Goal: Complete application form: Complete application form

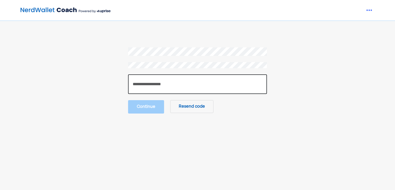
click at [157, 80] on input "number" at bounding box center [197, 84] width 139 height 20
paste input "******"
type input "******"
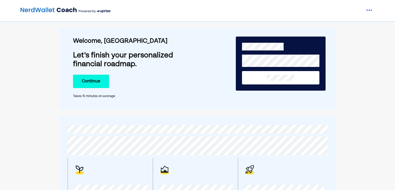
click at [92, 80] on button "Continue" at bounding box center [91, 81] width 36 height 13
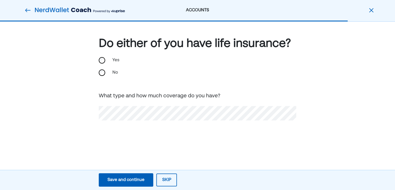
click at [26, 10] on img at bounding box center [28, 10] width 6 height 6
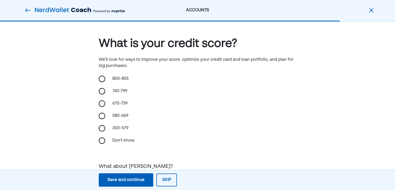
click at [26, 9] on img at bounding box center [28, 10] width 6 height 6
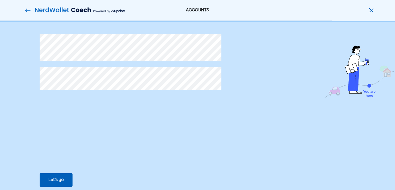
click at [27, 8] on img at bounding box center [28, 10] width 6 height 6
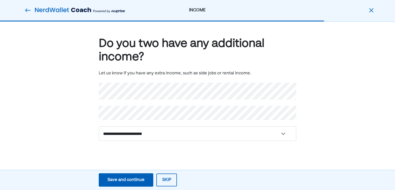
click at [26, 8] on img at bounding box center [28, 10] width 6 height 6
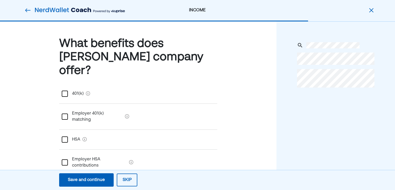
click at [26, 8] on img at bounding box center [28, 10] width 6 height 6
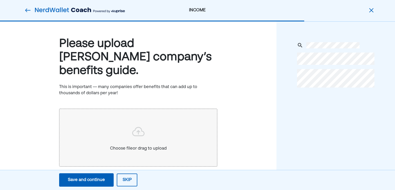
click at [26, 8] on img at bounding box center [28, 10] width 6 height 6
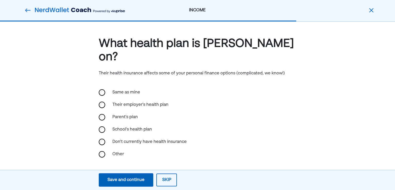
click at [26, 8] on img at bounding box center [28, 10] width 6 height 6
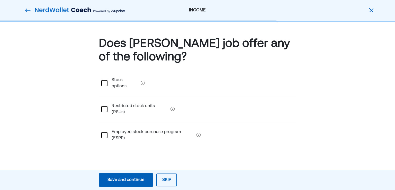
click at [26, 8] on img at bounding box center [28, 10] width 6 height 6
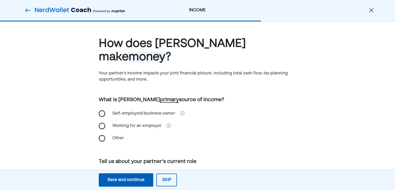
click at [26, 8] on img at bounding box center [28, 10] width 6 height 6
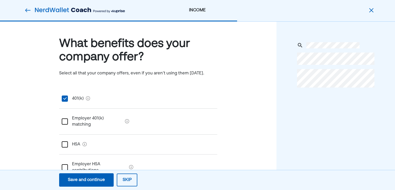
click at [26, 8] on img at bounding box center [28, 10] width 6 height 6
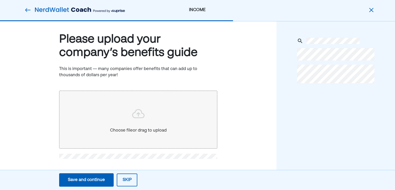
scroll to position [6, 0]
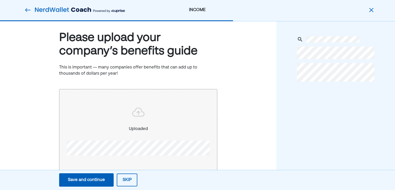
click at [88, 178] on div "Save and continue" at bounding box center [86, 180] width 37 height 6
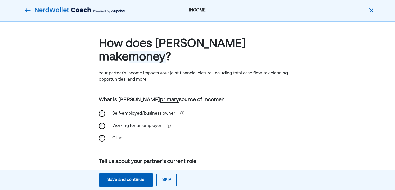
scroll to position [26, 0]
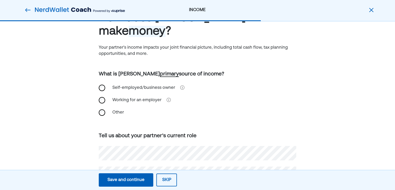
click at [113, 180] on div "Save and continue" at bounding box center [125, 180] width 37 height 6
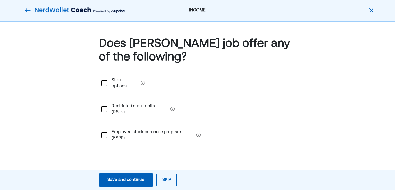
scroll to position [0, 0]
click at [113, 180] on div "Save and continue" at bounding box center [125, 180] width 37 height 6
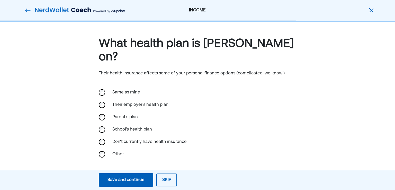
click at [113, 180] on div "Save and continue" at bounding box center [125, 180] width 37 height 6
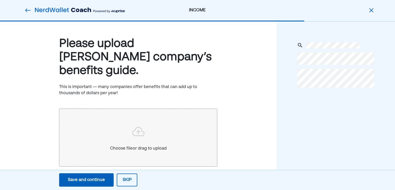
click at [126, 180] on button "Skip" at bounding box center [127, 179] width 21 height 13
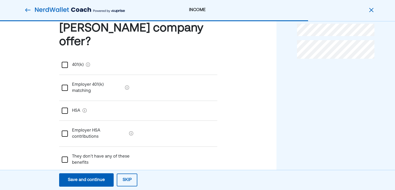
scroll to position [30, 0]
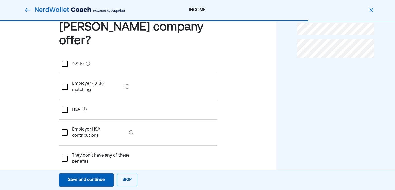
click at [63, 171] on div "I’m not sure" at bounding box center [138, 184] width 158 height 26
click at [125, 176] on button "Skip" at bounding box center [127, 179] width 21 height 13
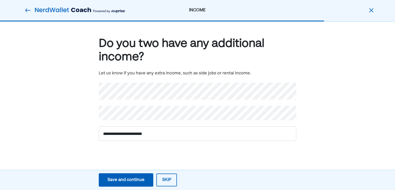
click at [28, 12] on img at bounding box center [28, 10] width 6 height 6
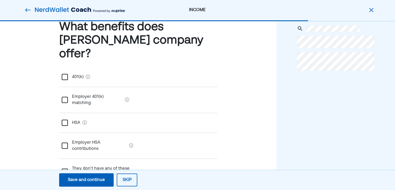
scroll to position [26, 0]
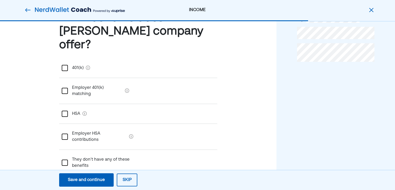
click at [89, 177] on div "Save and continue" at bounding box center [86, 180] width 37 height 6
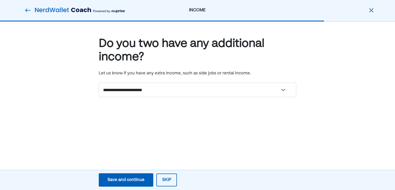
scroll to position [0, 0]
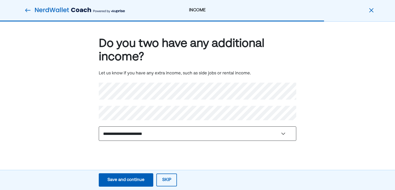
click at [138, 131] on select "**********" at bounding box center [197, 133] width 197 height 14
click at [139, 131] on select "**********" at bounding box center [197, 133] width 197 height 14
click at [108, 151] on div "**********" at bounding box center [197, 97] width 395 height 150
click at [180, 132] on select "**********" at bounding box center [197, 133] width 197 height 14
click at [118, 131] on select "**********" at bounding box center [197, 133] width 197 height 14
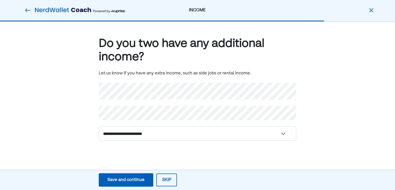
click at [26, 8] on img at bounding box center [28, 10] width 6 height 6
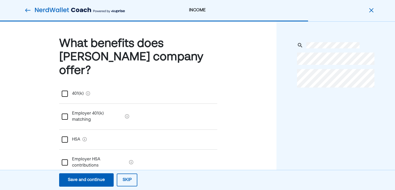
click at [26, 8] on img at bounding box center [28, 10] width 6 height 6
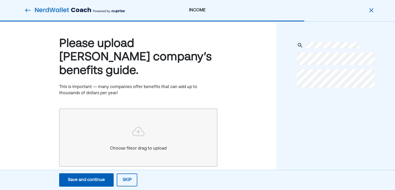
click at [26, 8] on img at bounding box center [28, 10] width 6 height 6
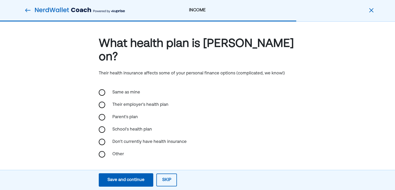
click at [26, 8] on img at bounding box center [28, 10] width 6 height 6
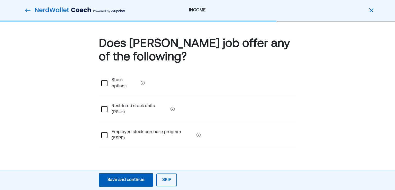
click at [26, 8] on img at bounding box center [28, 10] width 6 height 6
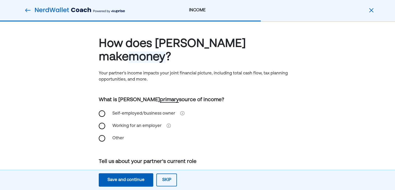
click at [26, 8] on img at bounding box center [28, 10] width 6 height 6
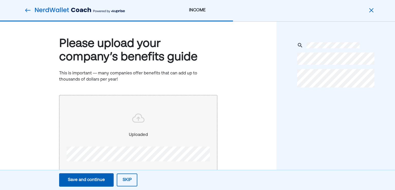
click at [26, 8] on img at bounding box center [28, 10] width 6 height 6
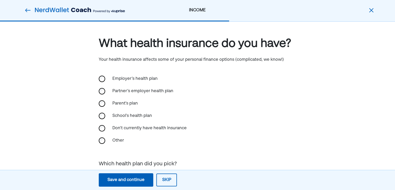
click at [26, 8] on img at bounding box center [28, 10] width 6 height 6
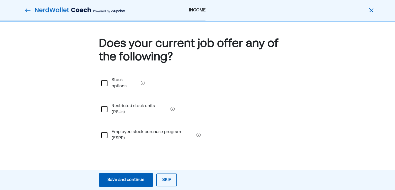
click at [26, 8] on img at bounding box center [28, 10] width 6 height 6
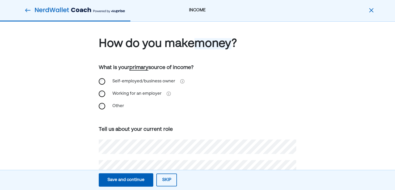
click at [26, 8] on img at bounding box center [28, 10] width 6 height 6
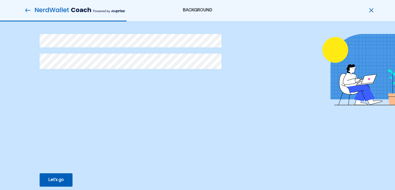
click at [26, 8] on img at bounding box center [28, 10] width 6 height 6
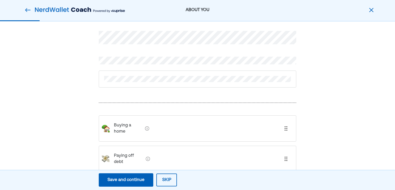
scroll to position [10, 0]
click at [26, 10] on img at bounding box center [28, 10] width 6 height 6
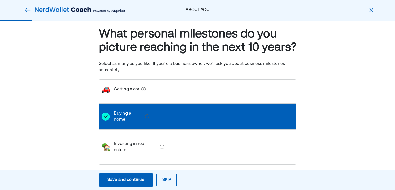
scroll to position [0, 0]
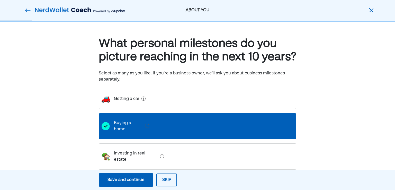
click at [26, 10] on img at bounding box center [28, 10] width 6 height 6
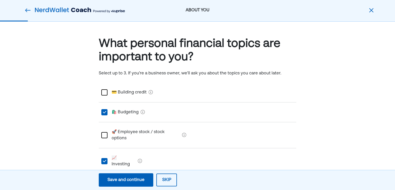
click at [26, 10] on img at bounding box center [28, 10] width 6 height 6
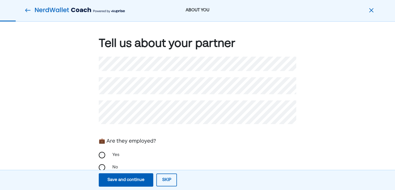
click at [26, 10] on img at bounding box center [28, 10] width 6 height 6
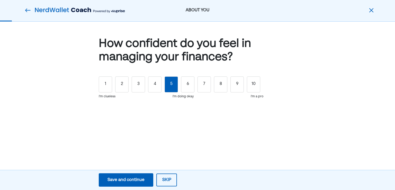
click at [26, 10] on img at bounding box center [28, 10] width 6 height 6
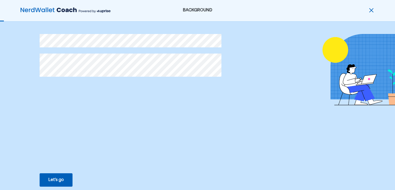
click at [53, 183] on button "Let’s go Save Let’s go" at bounding box center [56, 179] width 33 height 13
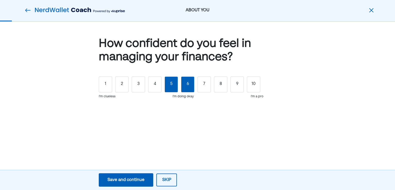
click at [189, 86] on div "6" at bounding box center [187, 84] width 13 height 16
click at [134, 174] on button "Save and continue Save Save and continue" at bounding box center [126, 179] width 54 height 13
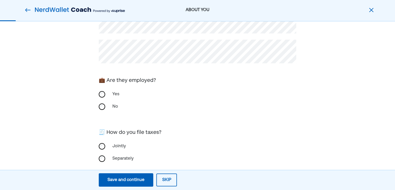
scroll to position [69, 0]
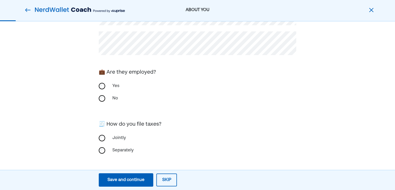
click at [136, 182] on div "Save and continue" at bounding box center [125, 180] width 37 height 6
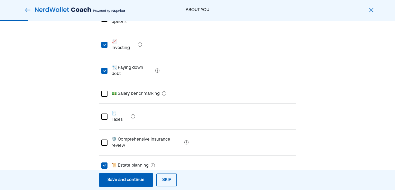
scroll to position [129, 0]
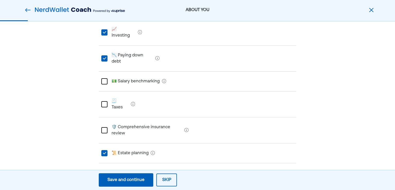
drag, startPoint x: 104, startPoint y: 123, endPoint x: 102, endPoint y: 129, distance: 6.3
click at [104, 150] on div "L" at bounding box center [104, 153] width 6 height 6
click at [105, 170] on div "L" at bounding box center [104, 173] width 6 height 6
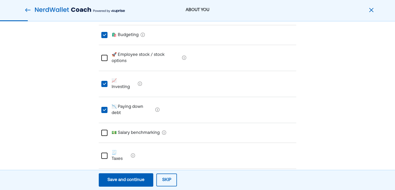
scroll to position [51, 0]
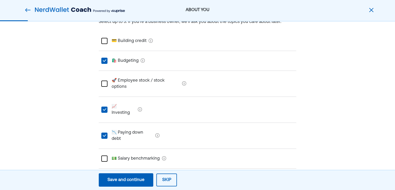
click at [125, 39] on credit "💳 Building credit" at bounding box center [126, 41] width 39 height 14
drag, startPoint x: 125, startPoint y: 59, endPoint x: 133, endPoint y: 64, distance: 8.6
click at [126, 60] on Budgeting "🛍️ Budgeting" at bounding box center [122, 60] width 31 height 14
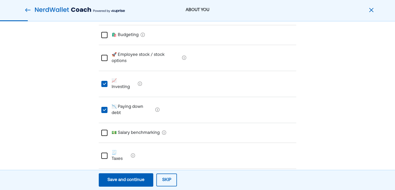
click at [129, 178] on div "Save and continue" at bounding box center [125, 180] width 37 height 6
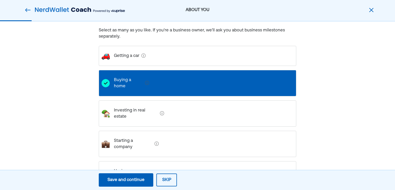
scroll to position [24, 0]
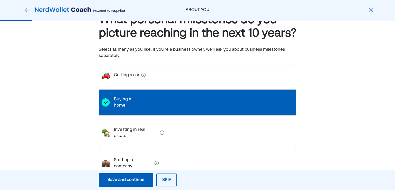
click at [133, 82] on car "Getting a car" at bounding box center [125, 75] width 30 height 14
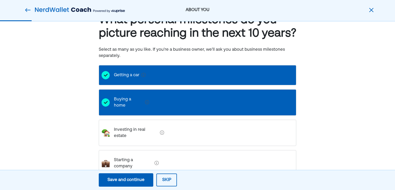
drag, startPoint x: 122, startPoint y: 176, endPoint x: 116, endPoint y: 173, distance: 6.8
click at [122, 177] on div "Save and continue" at bounding box center [125, 180] width 37 height 6
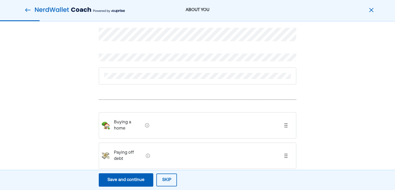
scroll to position [0, 0]
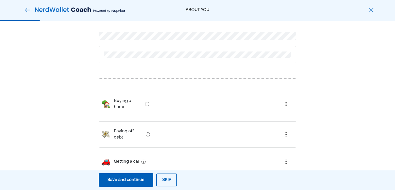
drag, startPoint x: 173, startPoint y: 96, endPoint x: 173, endPoint y: 56, distance: 39.8
click at [173, 56] on div "Buying a home Paying off debt Getting a car" at bounding box center [197, 85] width 197 height 182
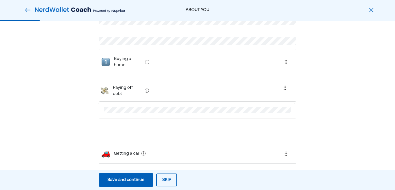
drag, startPoint x: 151, startPoint y: 119, endPoint x: 151, endPoint y: 73, distance: 46.0
click at [150, 72] on div "Buying a home Paying off debt Getting a car" at bounding box center [197, 93] width 197 height 189
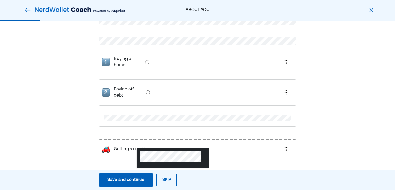
scroll to position [25, 0]
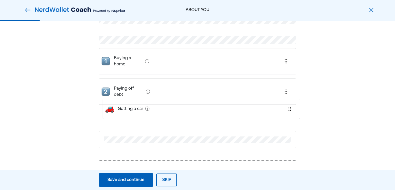
drag, startPoint x: 141, startPoint y: 149, endPoint x: 146, endPoint y: 102, distance: 46.8
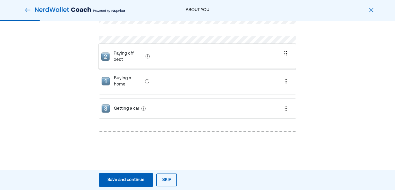
drag, startPoint x: 133, startPoint y: 74, endPoint x: 132, endPoint y: 50, distance: 24.2
click at [132, 50] on div "Buying a home Paying off debt Getting a car" at bounding box center [197, 85] width 197 height 75
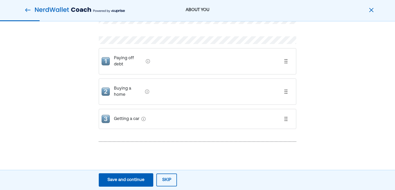
click at [123, 178] on div "Save and continue" at bounding box center [125, 180] width 37 height 6
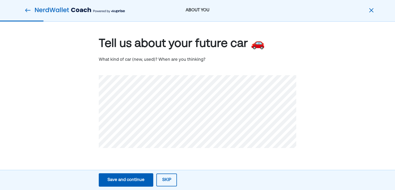
click at [127, 181] on div "Save and continue" at bounding box center [125, 180] width 37 height 6
click at [119, 180] on div "Save and continue" at bounding box center [125, 180] width 37 height 6
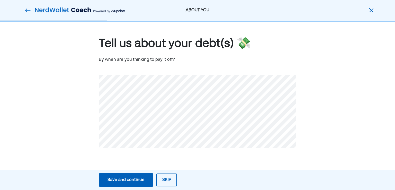
click at [118, 179] on div "Save and continue" at bounding box center [125, 180] width 37 height 6
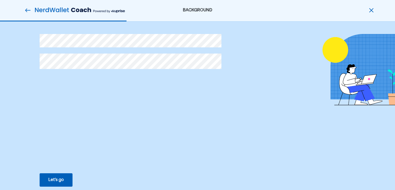
click at [64, 176] on button "Let’s go Save Let’s go" at bounding box center [56, 179] width 33 height 13
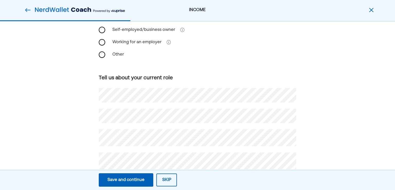
scroll to position [64, 0]
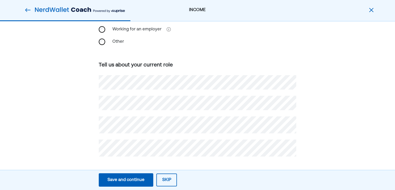
click at [121, 178] on div "Save and continue" at bounding box center [125, 180] width 37 height 6
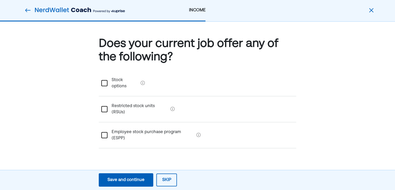
scroll to position [0, 0]
click at [130, 177] on div "Save and continue" at bounding box center [125, 180] width 37 height 6
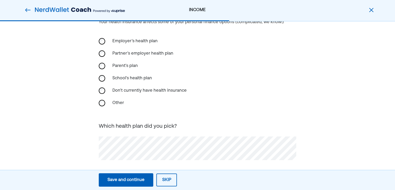
scroll to position [41, 0]
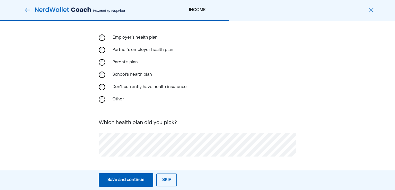
click at [131, 174] on button "Save and continue Save Save and continue" at bounding box center [126, 179] width 54 height 13
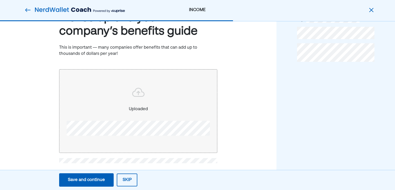
click at [88, 180] on div "Save and continue" at bounding box center [86, 180] width 37 height 6
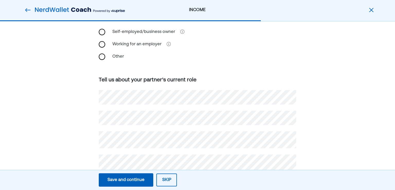
scroll to position [83, 0]
click at [64, 120] on div "How does [PERSON_NAME] make money ? Your partner's income impacts your joint fi…" at bounding box center [197, 71] width 395 height 265
click at [88, 123] on div "How does [PERSON_NAME] make money ? Your partner's income impacts your joint fi…" at bounding box center [197, 71] width 395 height 265
click at [129, 178] on div "Save and continue" at bounding box center [125, 180] width 37 height 6
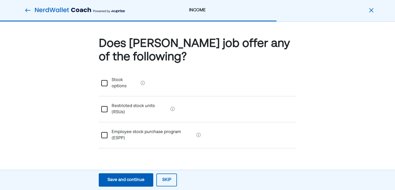
scroll to position [0, 0]
click at [138, 181] on div "Save and continue" at bounding box center [125, 180] width 37 height 6
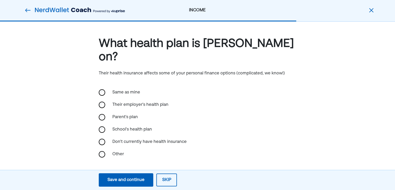
click at [138, 180] on div "Save and continue" at bounding box center [125, 180] width 37 height 6
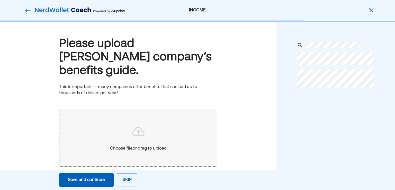
click at [91, 178] on div "Save and continue" at bounding box center [86, 180] width 37 height 6
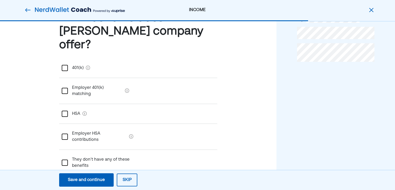
scroll to position [30, 0]
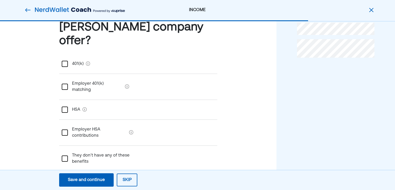
click at [103, 180] on div "Save and continue" at bounding box center [86, 180] width 37 height 6
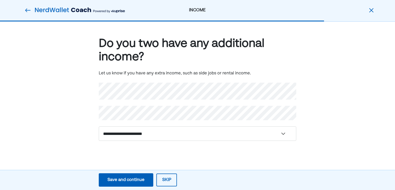
click at [125, 101] on div "**********" at bounding box center [197, 88] width 197 height 105
click at [97, 90] on div "**********" at bounding box center [197, 97] width 395 height 150
click at [94, 90] on div "**********" at bounding box center [197, 97] width 395 height 150
click at [91, 90] on div "**********" at bounding box center [197, 97] width 395 height 150
click at [134, 133] on select "**********" at bounding box center [197, 133] width 197 height 14
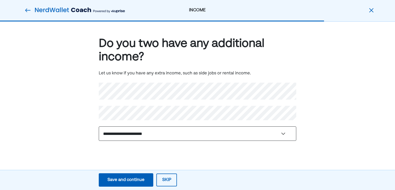
select select "**********"
click at [99, 126] on select "**********" at bounding box center [197, 133] width 197 height 14
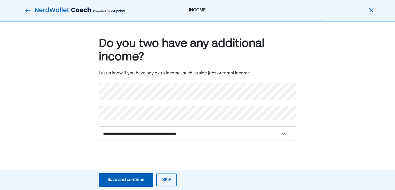
click at [117, 176] on button "Save and continue Save Save and continue" at bounding box center [126, 179] width 54 height 13
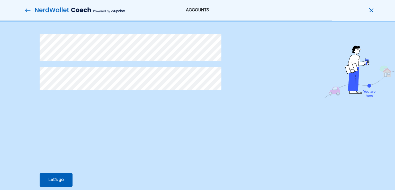
click at [56, 181] on div "Let’s go" at bounding box center [55, 180] width 15 height 6
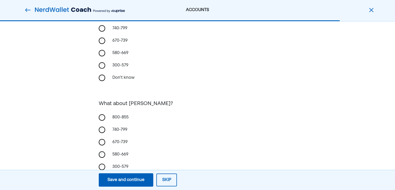
scroll to position [51, 0]
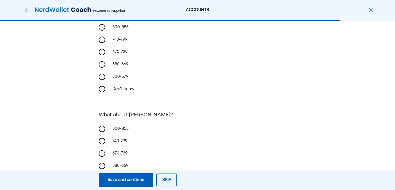
click at [133, 180] on div "Save and continue" at bounding box center [125, 180] width 37 height 6
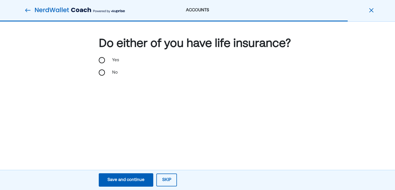
scroll to position [0, 0]
click at [105, 61] on div "Yes" at bounding box center [197, 60] width 197 height 12
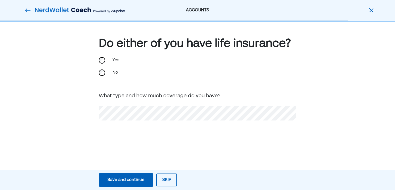
click at [139, 178] on div "Save and continue" at bounding box center [125, 180] width 37 height 6
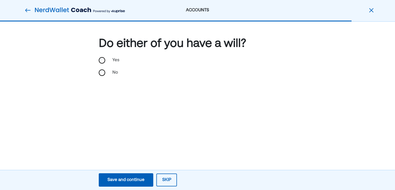
click at [129, 180] on div "Save and continue" at bounding box center [125, 180] width 37 height 6
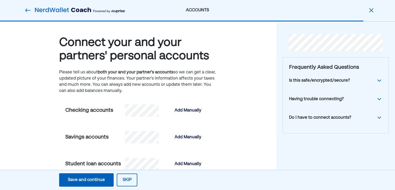
click at [379, 80] on img at bounding box center [379, 80] width 6 height 6
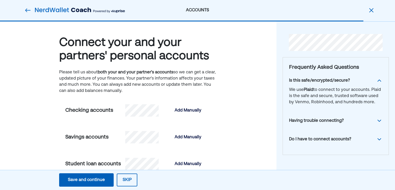
click at [379, 80] on img at bounding box center [379, 80] width 6 height 6
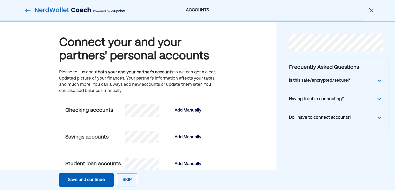
click at [377, 99] on img at bounding box center [379, 99] width 6 height 6
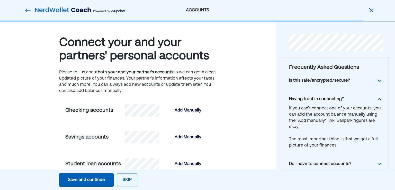
click at [377, 99] on img at bounding box center [379, 99] width 6 height 6
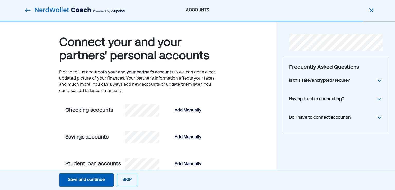
click at [377, 116] on img at bounding box center [379, 117] width 6 height 6
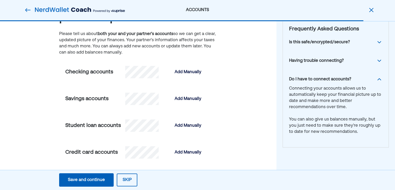
scroll to position [51, 0]
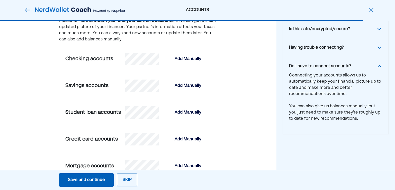
click at [380, 68] on img at bounding box center [379, 66] width 6 height 6
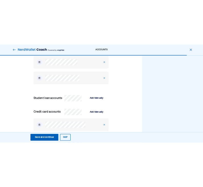
scroll to position [180, 0]
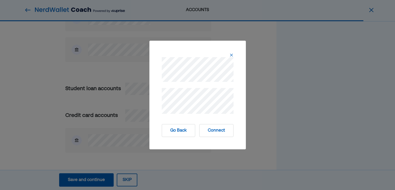
click at [219, 131] on button "Connect" at bounding box center [216, 130] width 34 height 13
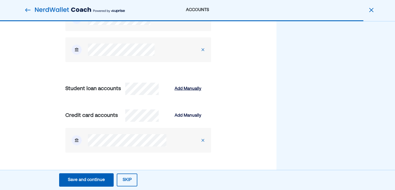
click at [191, 89] on div "Add Manually" at bounding box center [188, 89] width 27 height 6
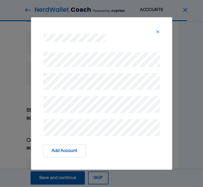
click at [31, 104] on div "Add Account" at bounding box center [101, 93] width 141 height 152
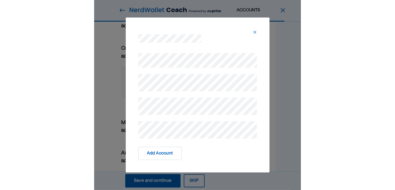
scroll to position [283, 0]
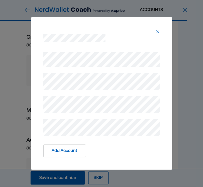
click at [71, 150] on button "Add Account" at bounding box center [64, 150] width 43 height 13
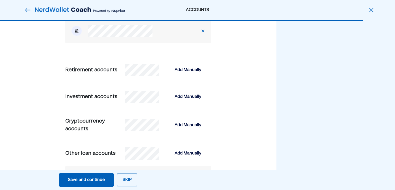
scroll to position [463, 0]
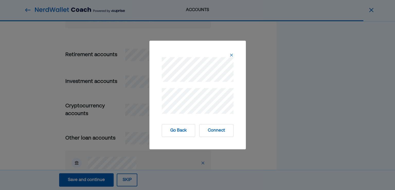
click at [214, 135] on button "Connect" at bounding box center [216, 130] width 34 height 13
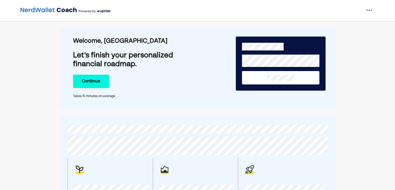
click at [81, 78] on button "Continue" at bounding box center [91, 81] width 36 height 13
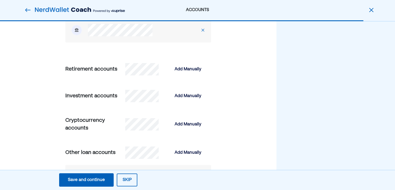
scroll to position [450, 0]
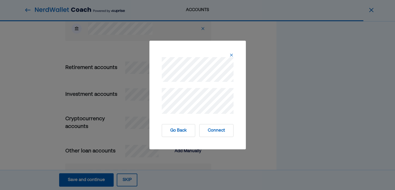
click at [215, 131] on button "Connect" at bounding box center [216, 130] width 34 height 13
